Goal: Check status: Check status

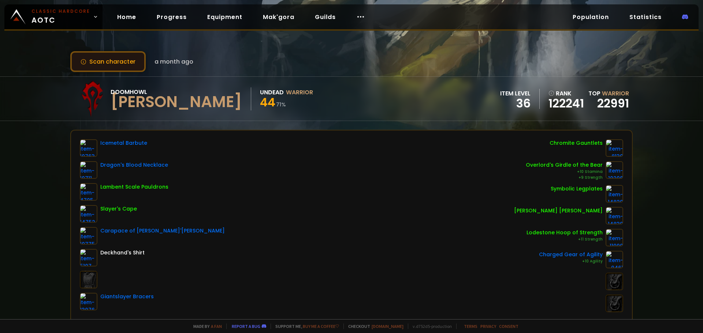
click at [119, 64] on button "Scan character" at bounding box center [107, 61] width 75 height 21
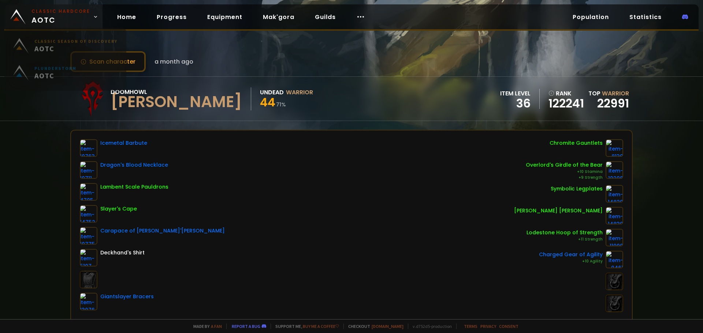
click at [51, 19] on span "Classic Hardcore AOTC" at bounding box center [60, 17] width 59 height 18
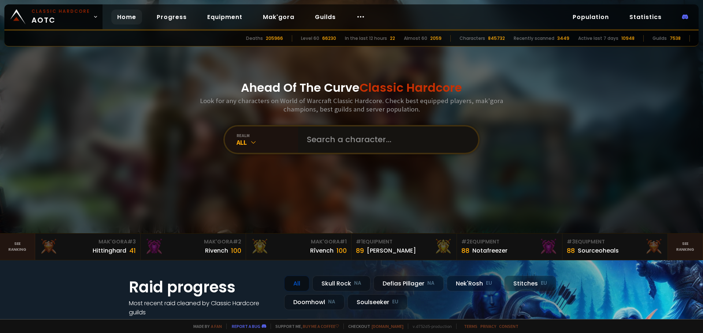
click at [334, 136] on input "text" at bounding box center [385, 140] width 167 height 26
click at [253, 146] on icon at bounding box center [253, 142] width 7 height 7
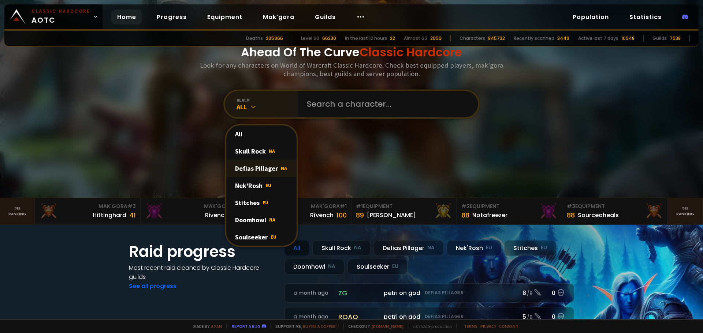
scroll to position [37, 0]
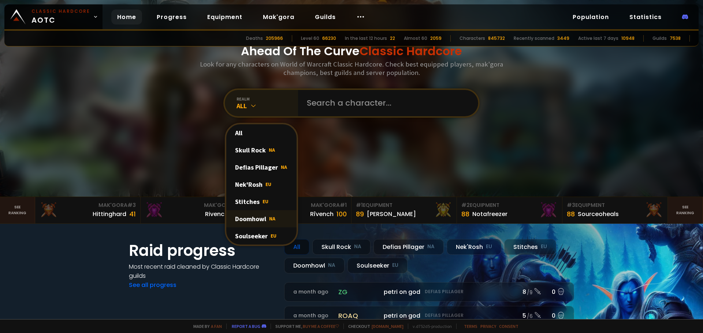
click at [251, 228] on div "Doomhowl NA" at bounding box center [261, 218] width 70 height 17
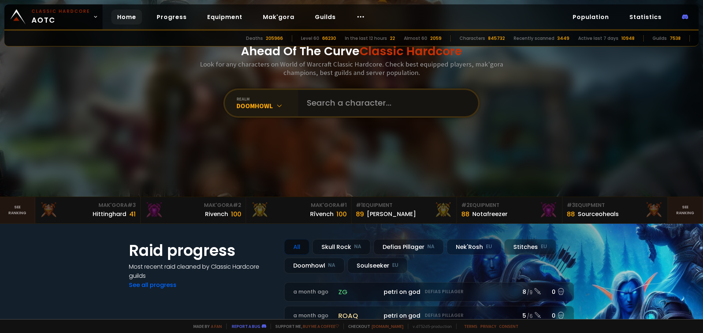
click at [332, 108] on input "text" at bounding box center [385, 103] width 167 height 26
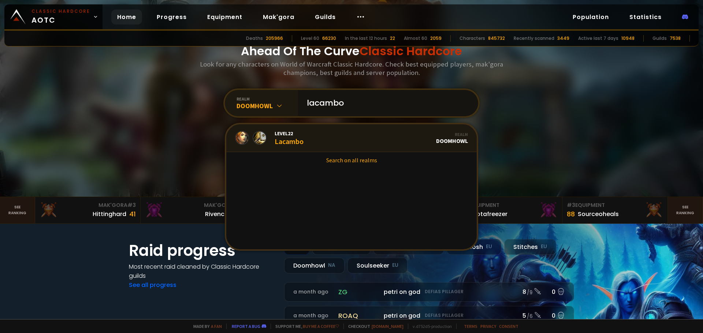
type input "lacambo"
click at [310, 140] on link "Level 22 Lacambo Realm Doomhowl" at bounding box center [351, 138] width 250 height 28
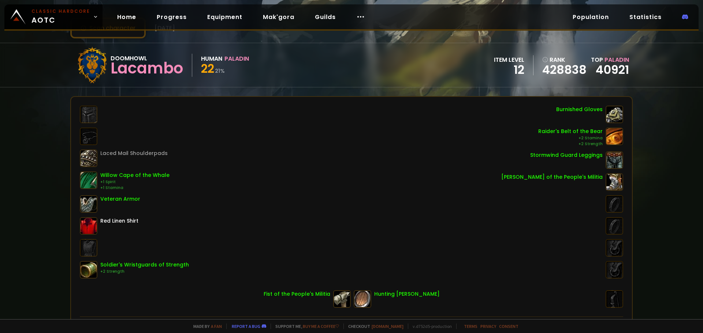
scroll to position [37, 0]
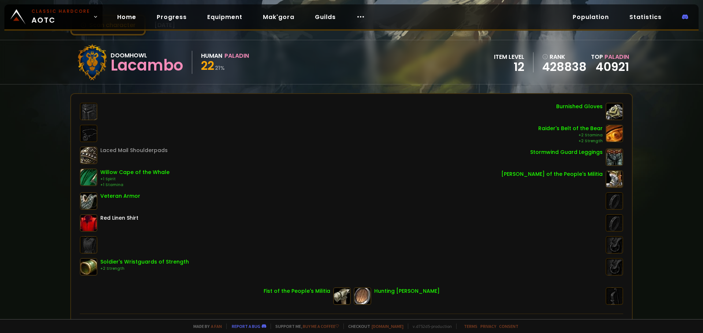
click at [662, 276] on div "Scan character [DATE] Doomhowl Lacambo Human Paladin 22 21 % item level 12 rank…" at bounding box center [351, 160] width 703 height 320
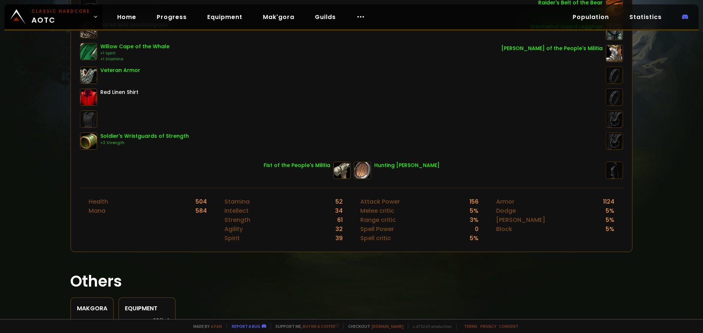
scroll to position [209, 0]
